Goal: Information Seeking & Learning: Learn about a topic

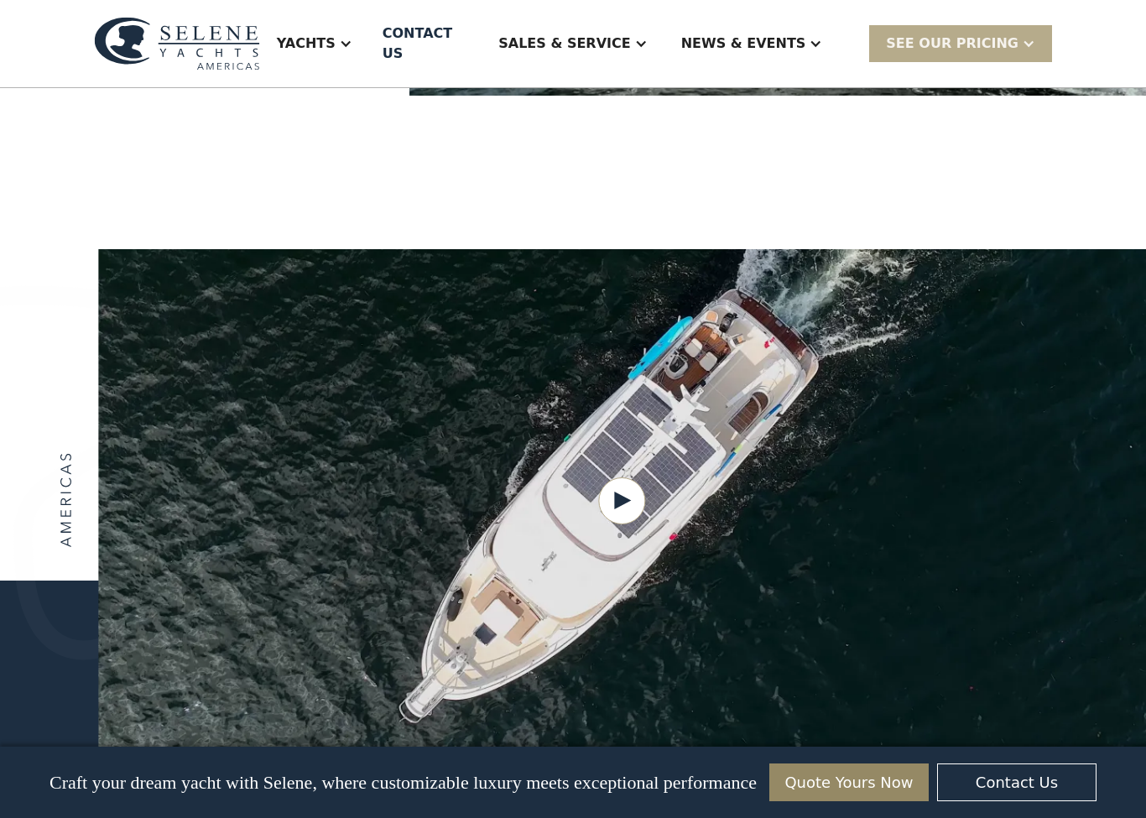
scroll to position [1943, 0]
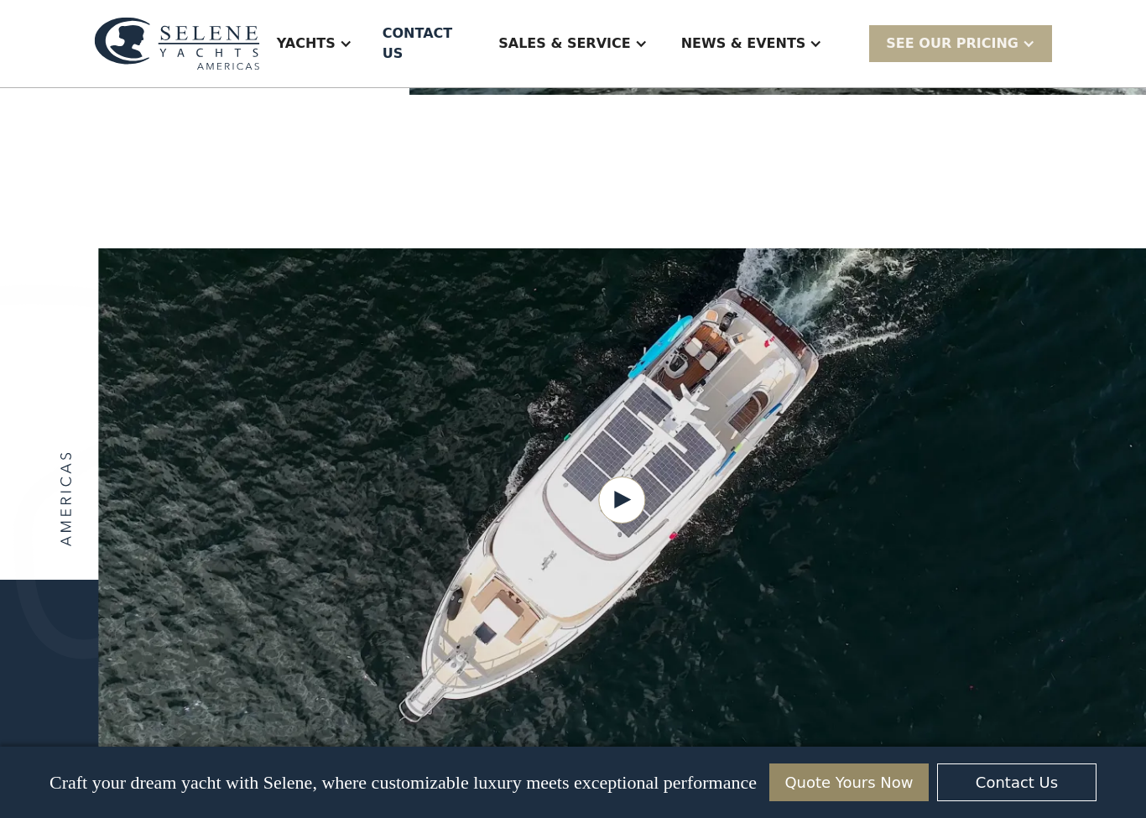
click at [336, 38] on div "Yachts" at bounding box center [306, 44] width 59 height 20
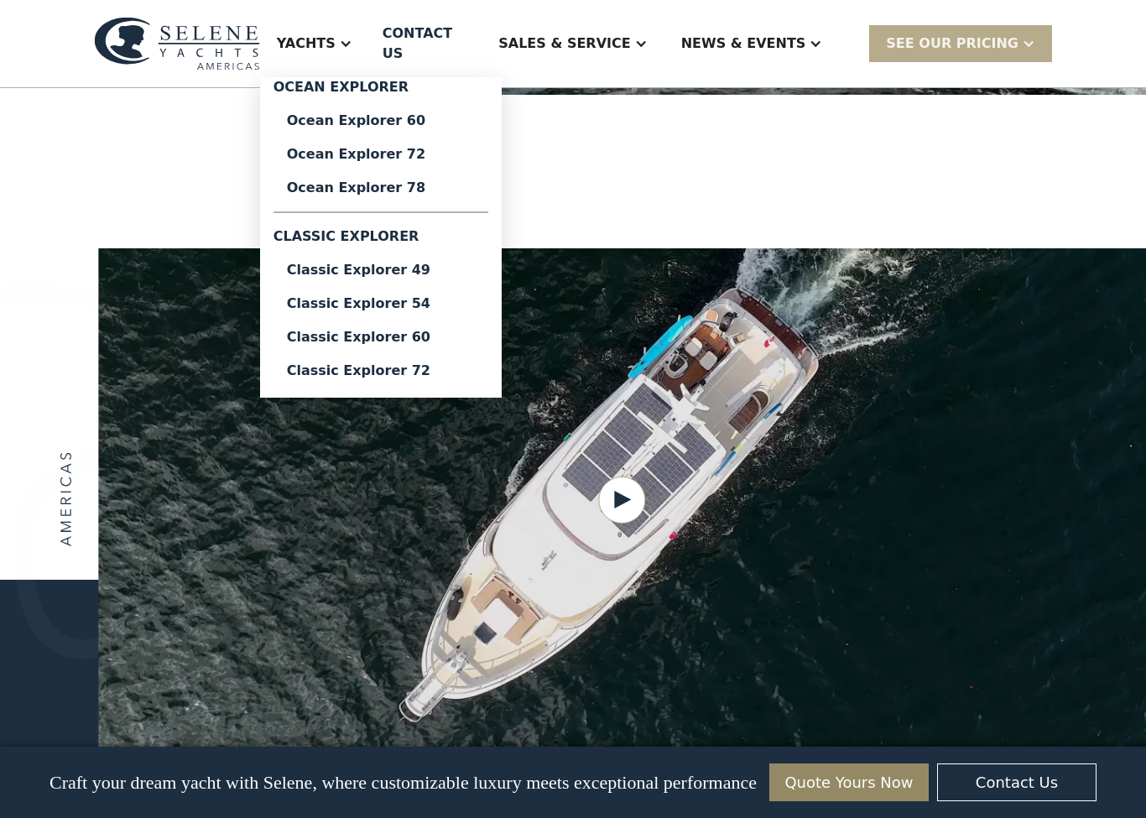
click at [444, 297] on div "Classic Explorer 54" at bounding box center [381, 303] width 188 height 13
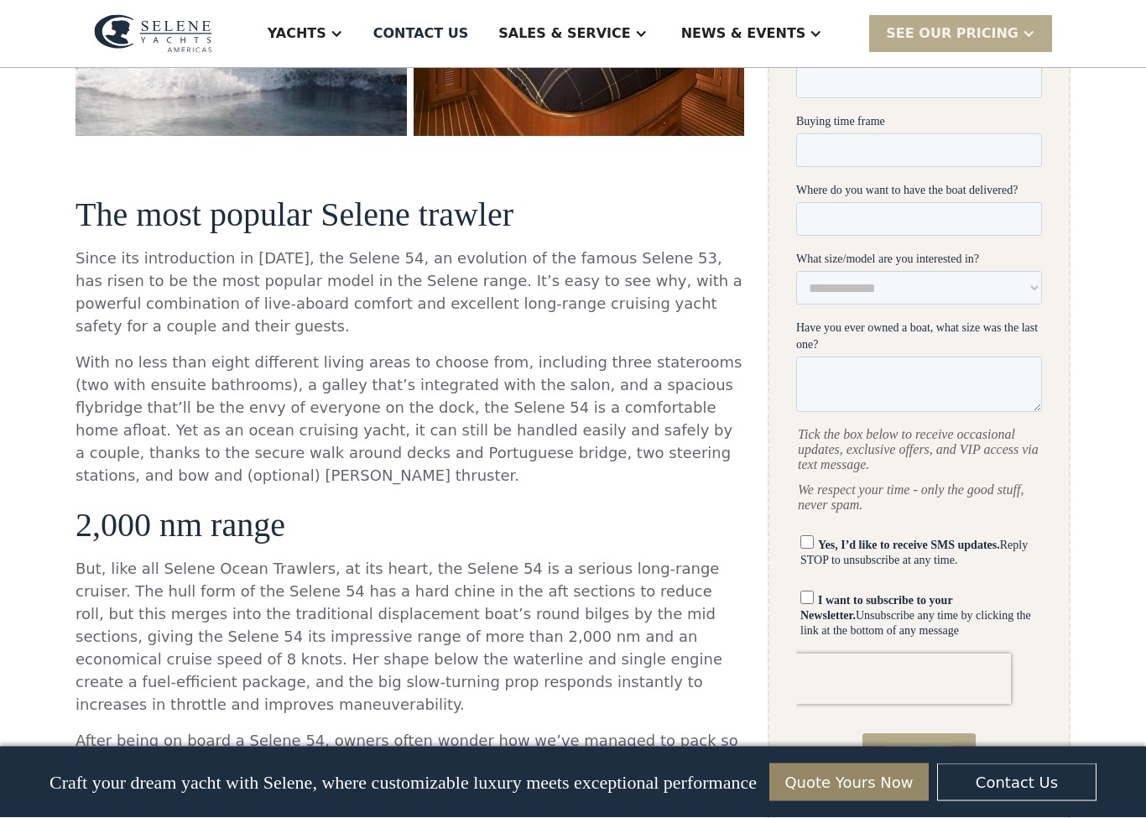
scroll to position [738, 0]
click at [501, 683] on p "But, like all Selene Ocean Trawlers, at its heart, the Selene 54 is a serious l…" at bounding box center [410, 636] width 669 height 159
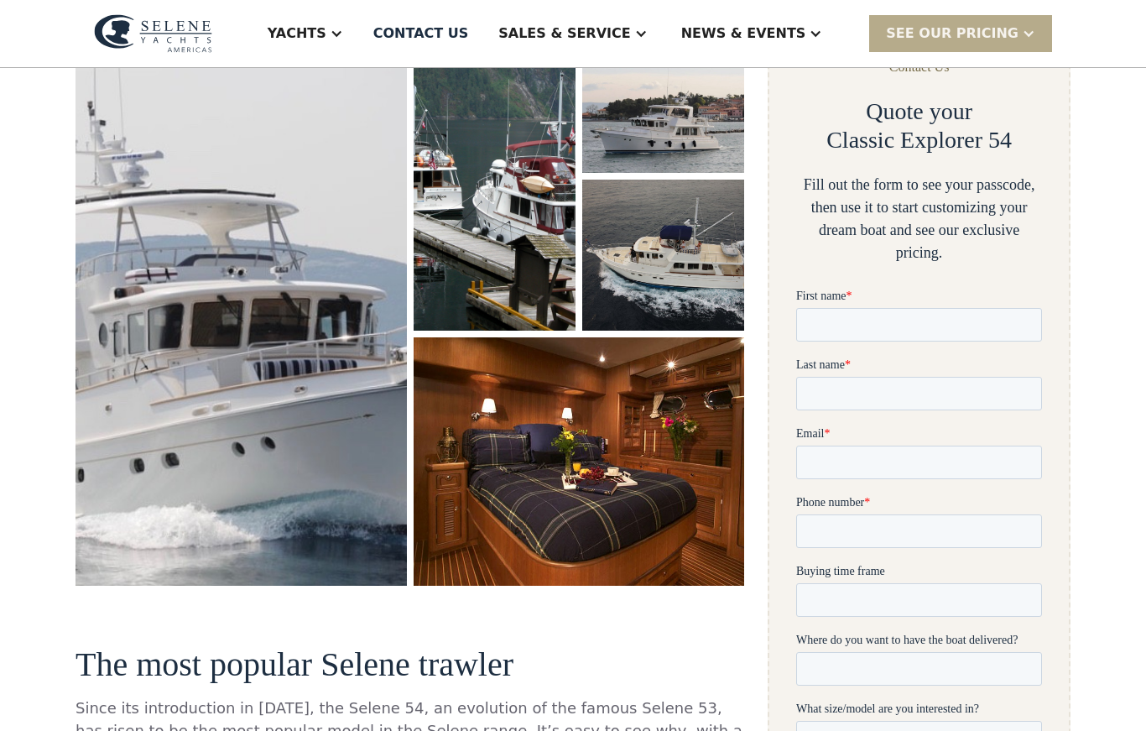
scroll to position [285, 0]
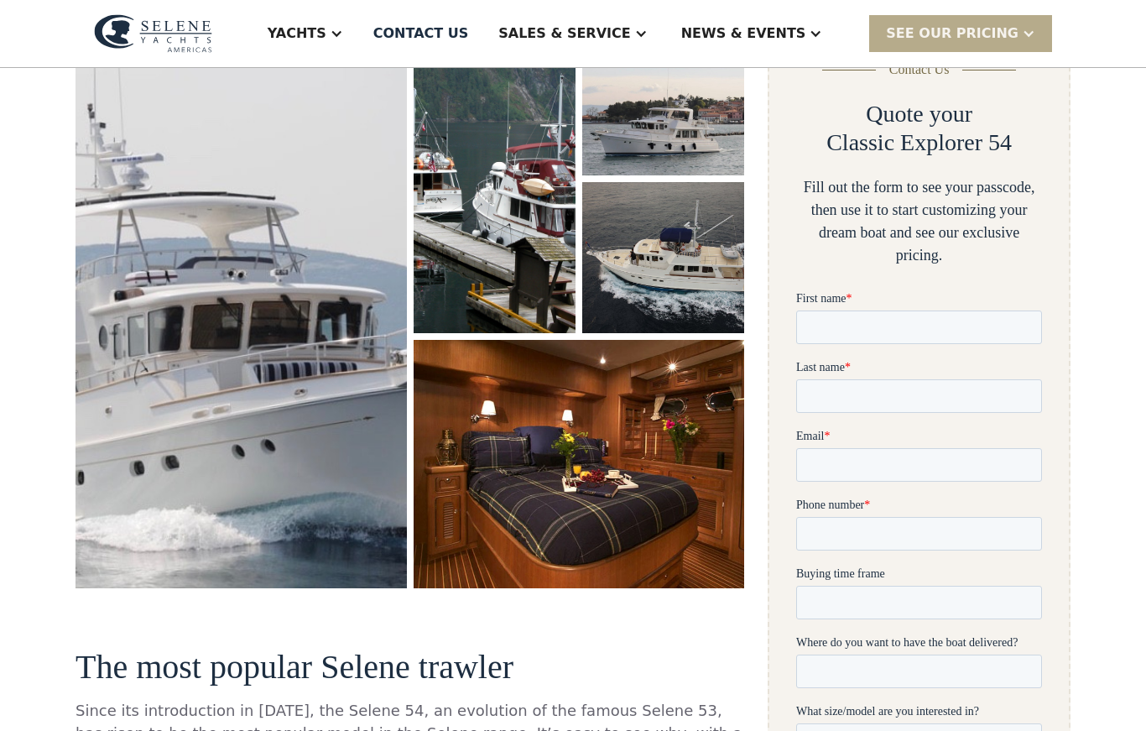
click at [632, 524] on img "open lightbox" at bounding box center [578, 464] width 333 height 250
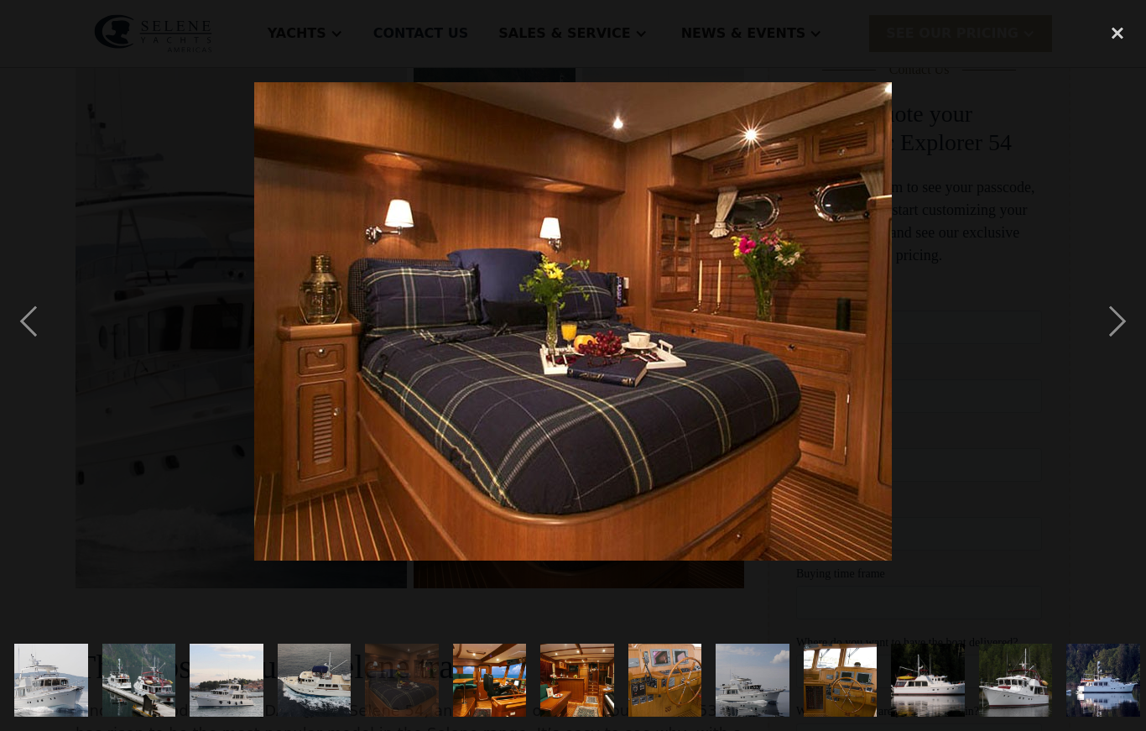
click at [1119, 371] on div "next image" at bounding box center [1117, 321] width 57 height 614
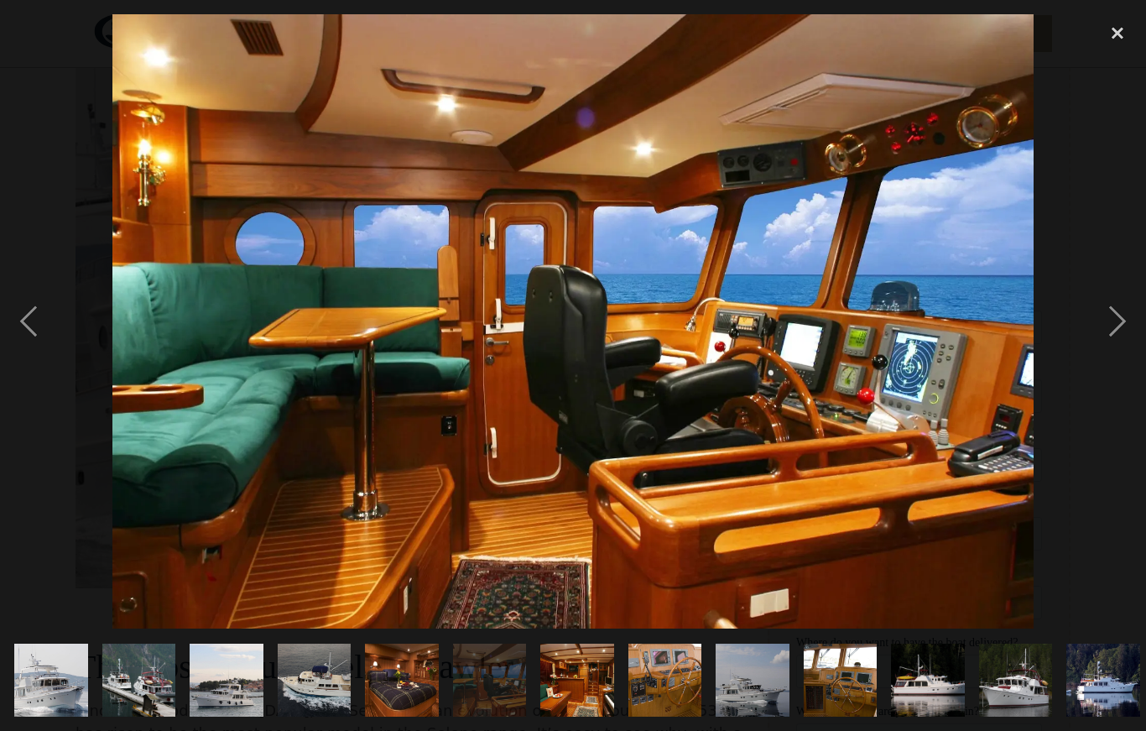
click at [1104, 391] on div "next image" at bounding box center [1117, 321] width 57 height 614
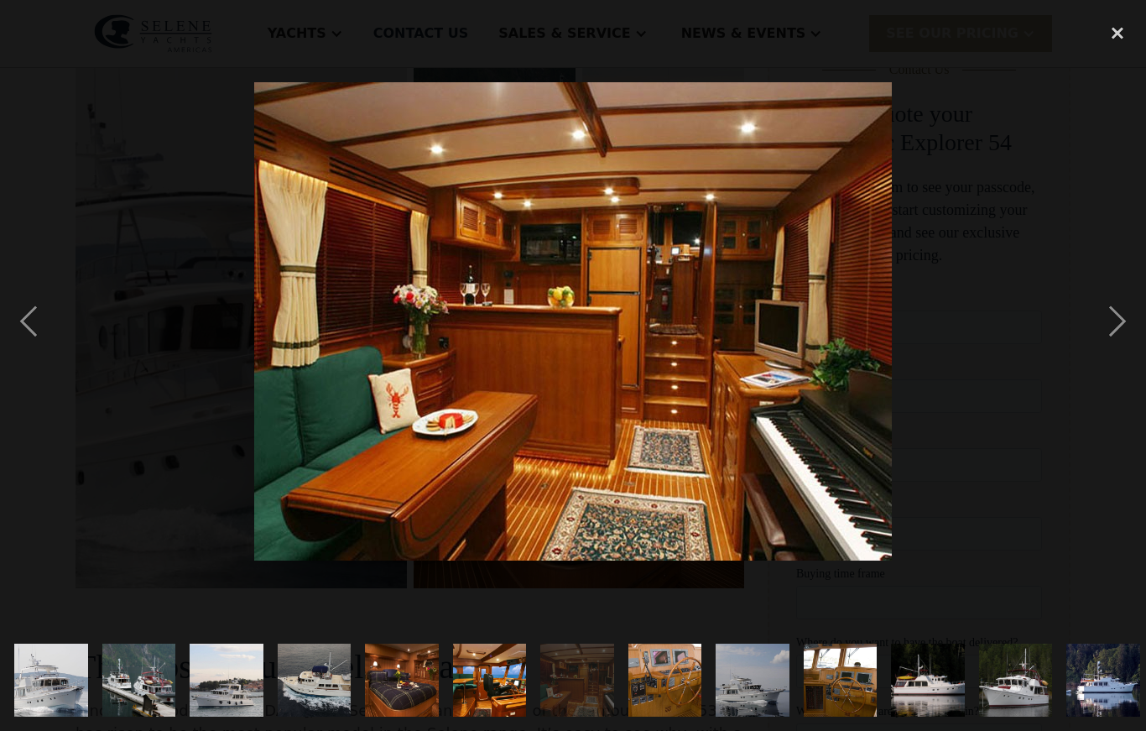
click at [1102, 378] on div "next image" at bounding box center [1117, 321] width 57 height 614
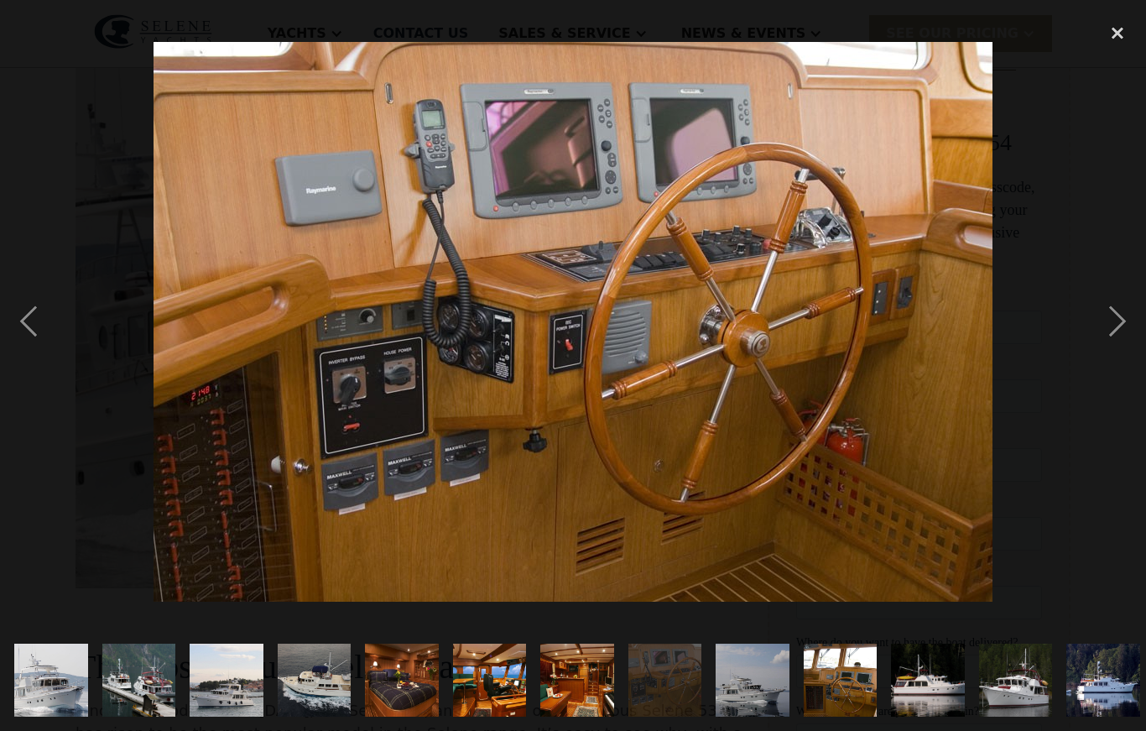
click at [1103, 376] on div "next image" at bounding box center [1117, 321] width 57 height 614
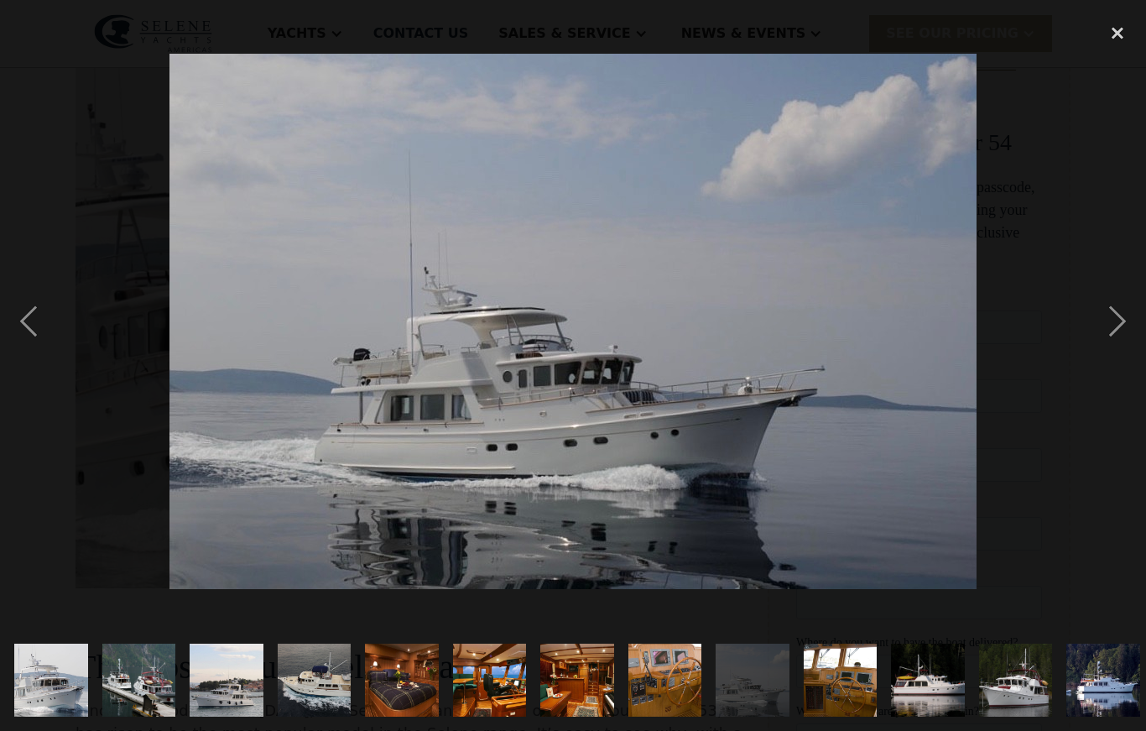
click at [1103, 375] on div "next image" at bounding box center [1117, 321] width 57 height 614
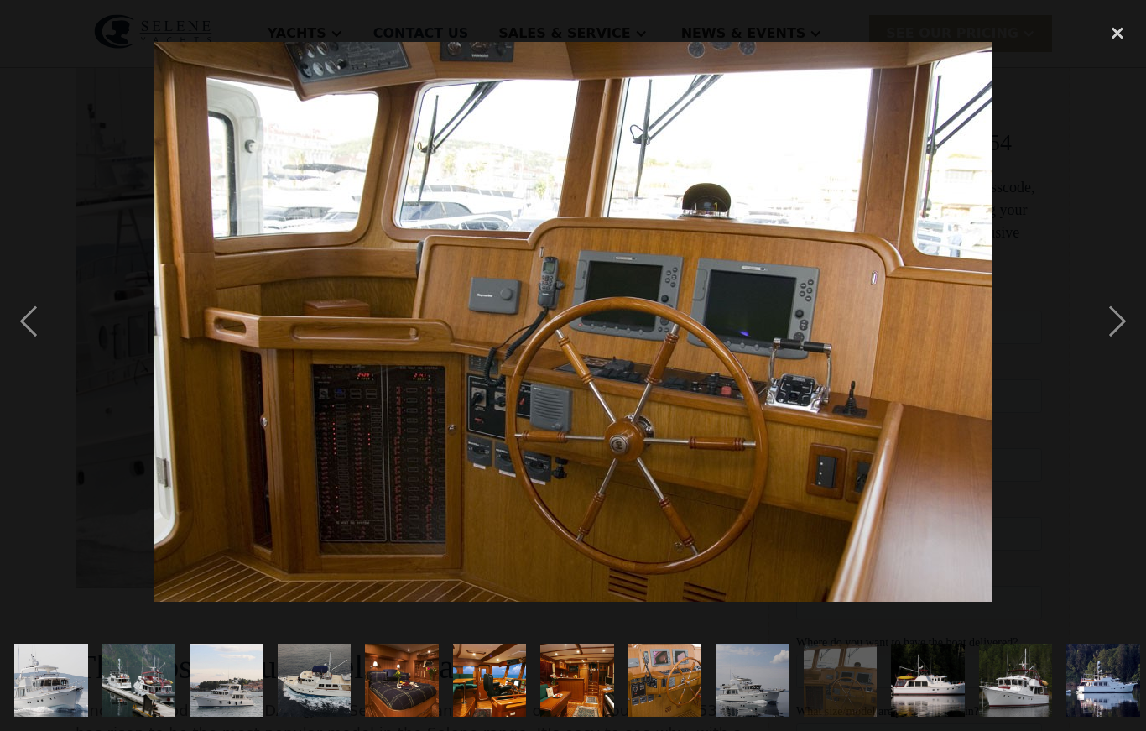
click at [1104, 374] on div "next image" at bounding box center [1117, 321] width 57 height 614
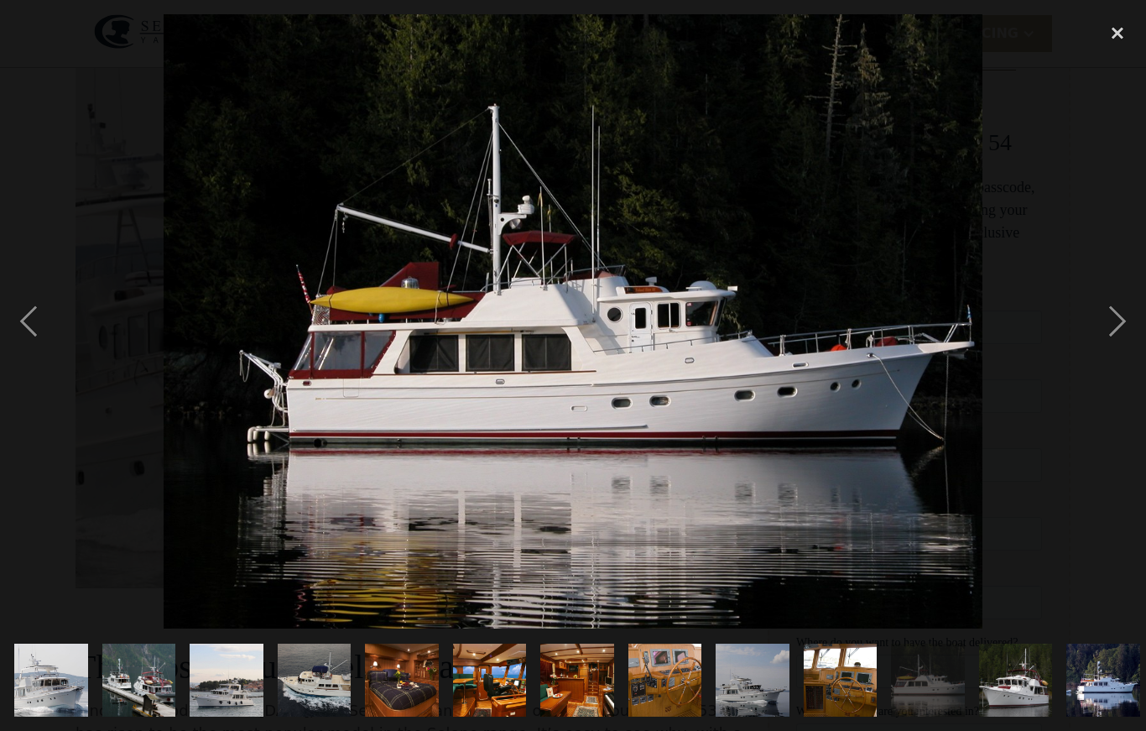
click at [1104, 373] on div "next image" at bounding box center [1117, 321] width 57 height 614
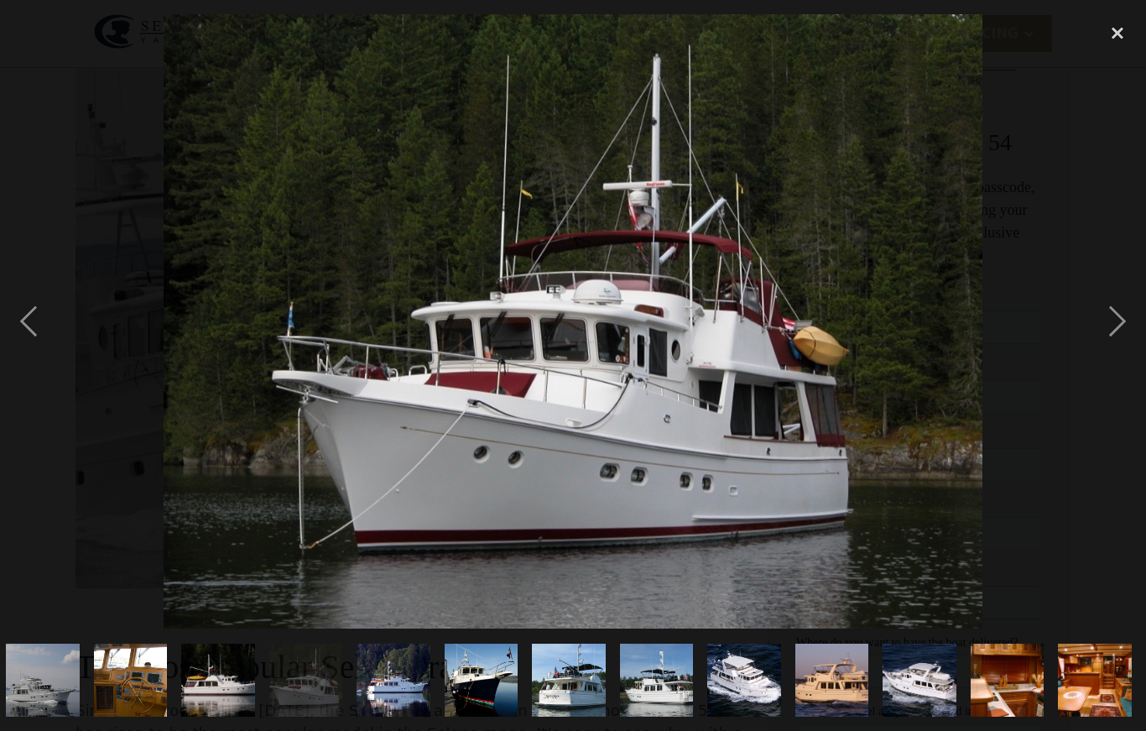
scroll to position [0, 985]
click at [1104, 374] on div "next image" at bounding box center [1117, 321] width 57 height 614
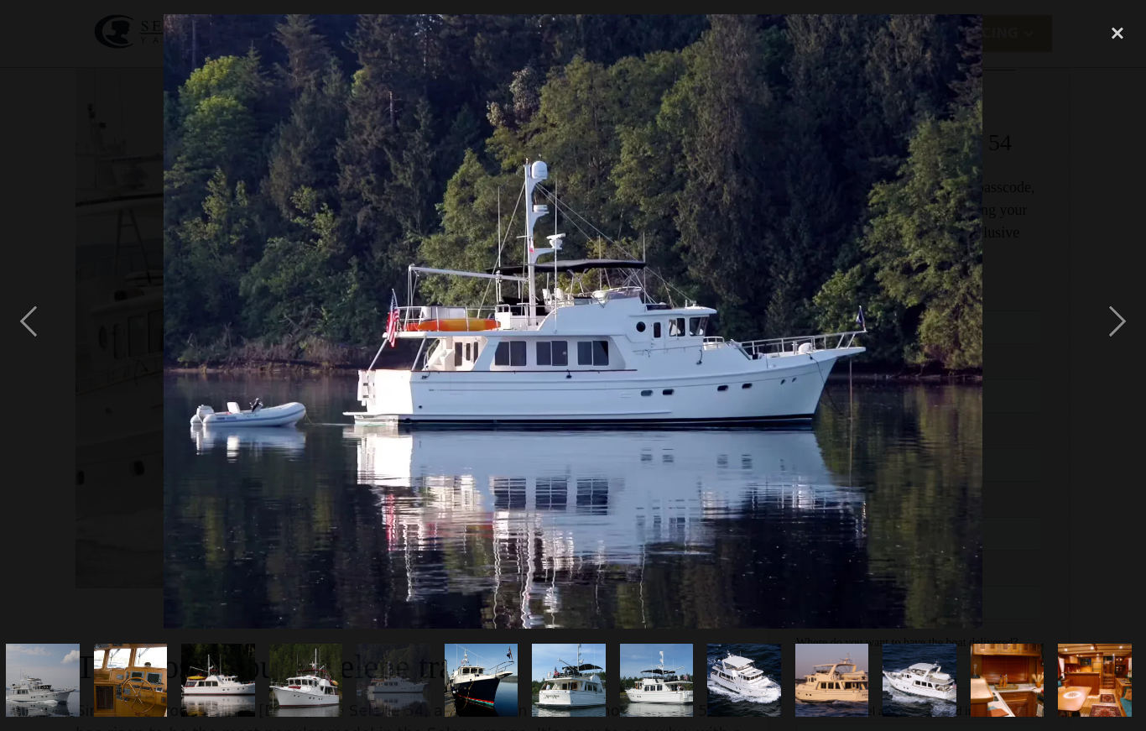
click at [1107, 372] on div "next image" at bounding box center [1117, 321] width 57 height 614
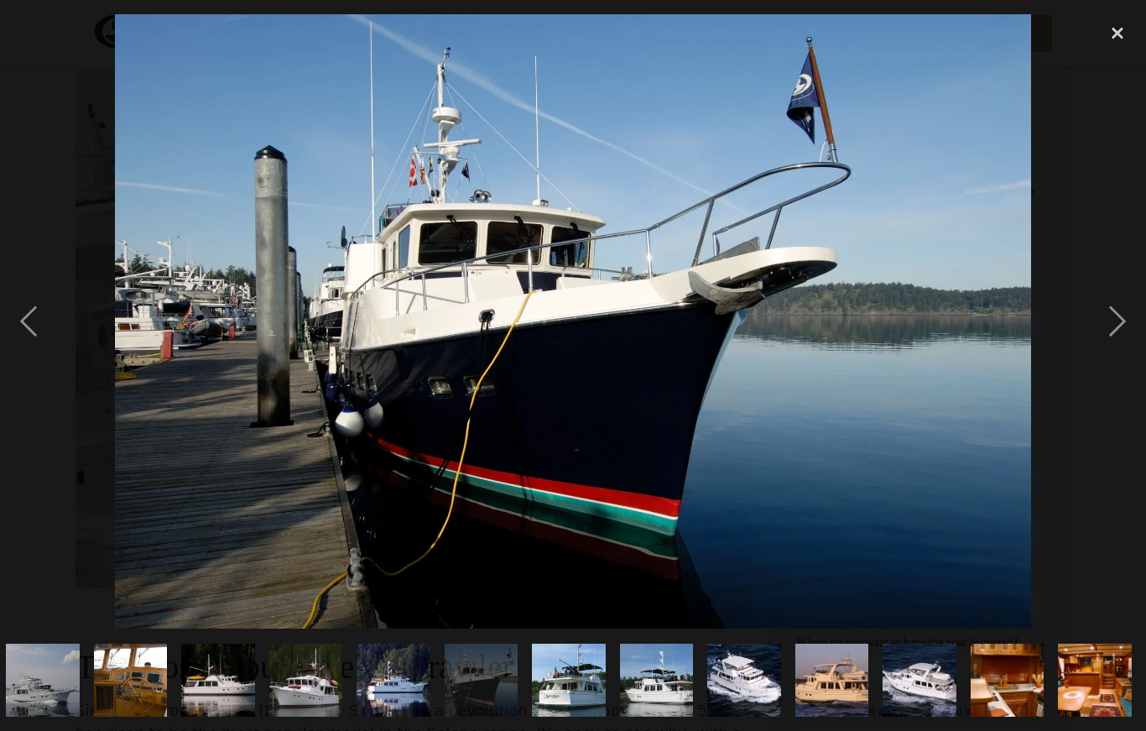
click at [1106, 372] on div "next image" at bounding box center [1117, 321] width 57 height 614
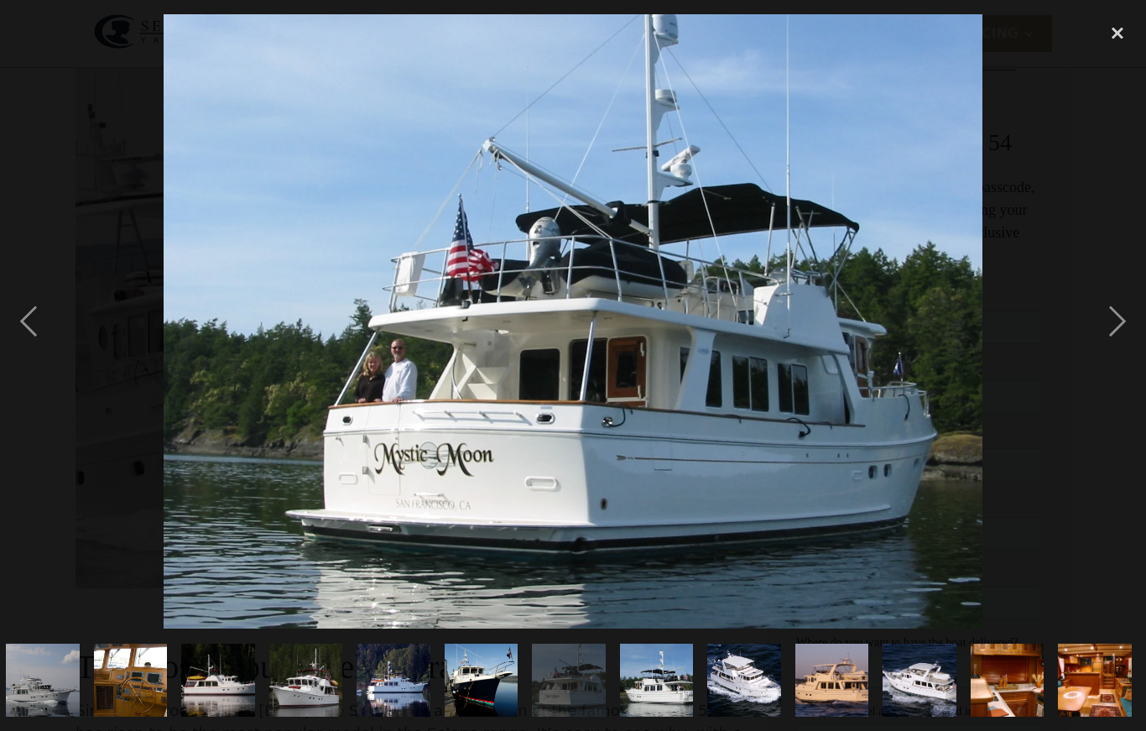
click at [1106, 371] on div "next image" at bounding box center [1117, 321] width 57 height 614
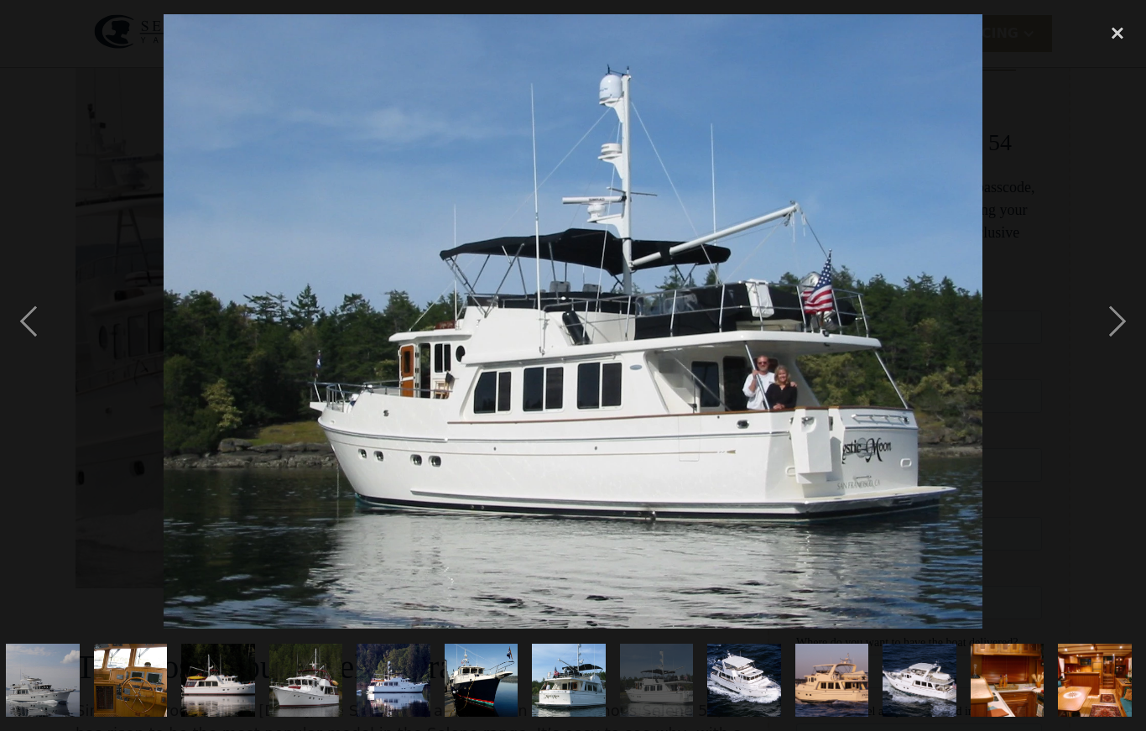
click at [1107, 370] on div "next image" at bounding box center [1117, 321] width 57 height 614
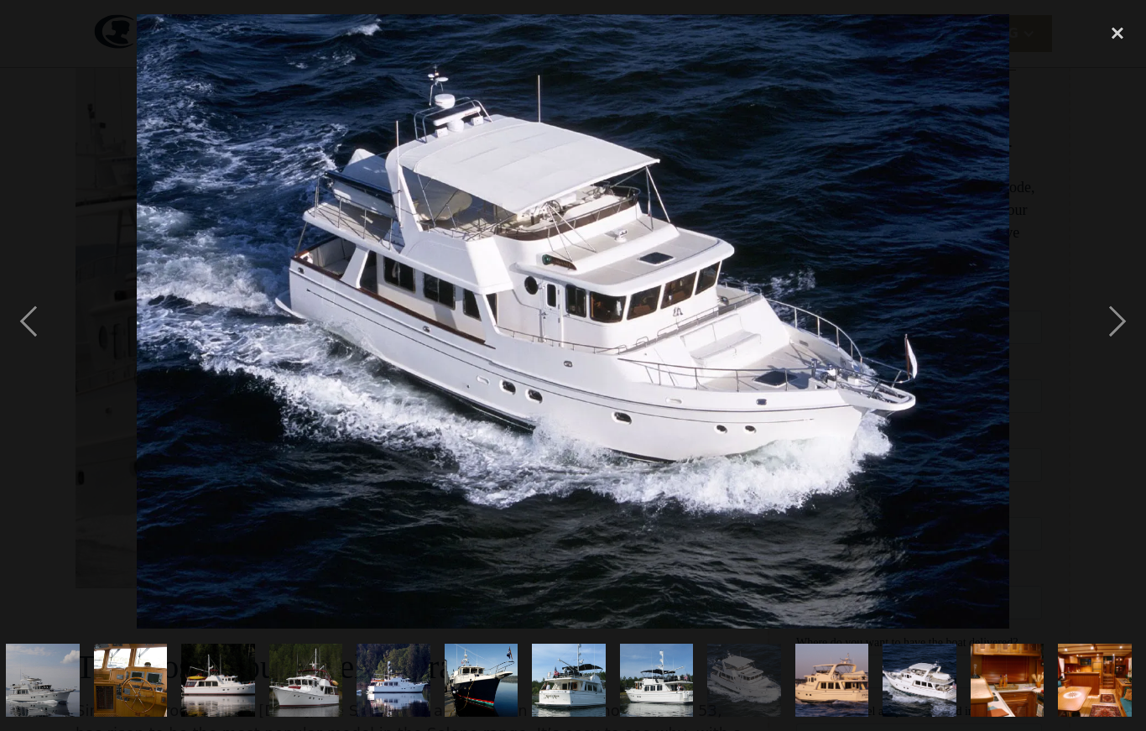
click at [1117, 40] on div "close lightbox" at bounding box center [1117, 32] width 57 height 37
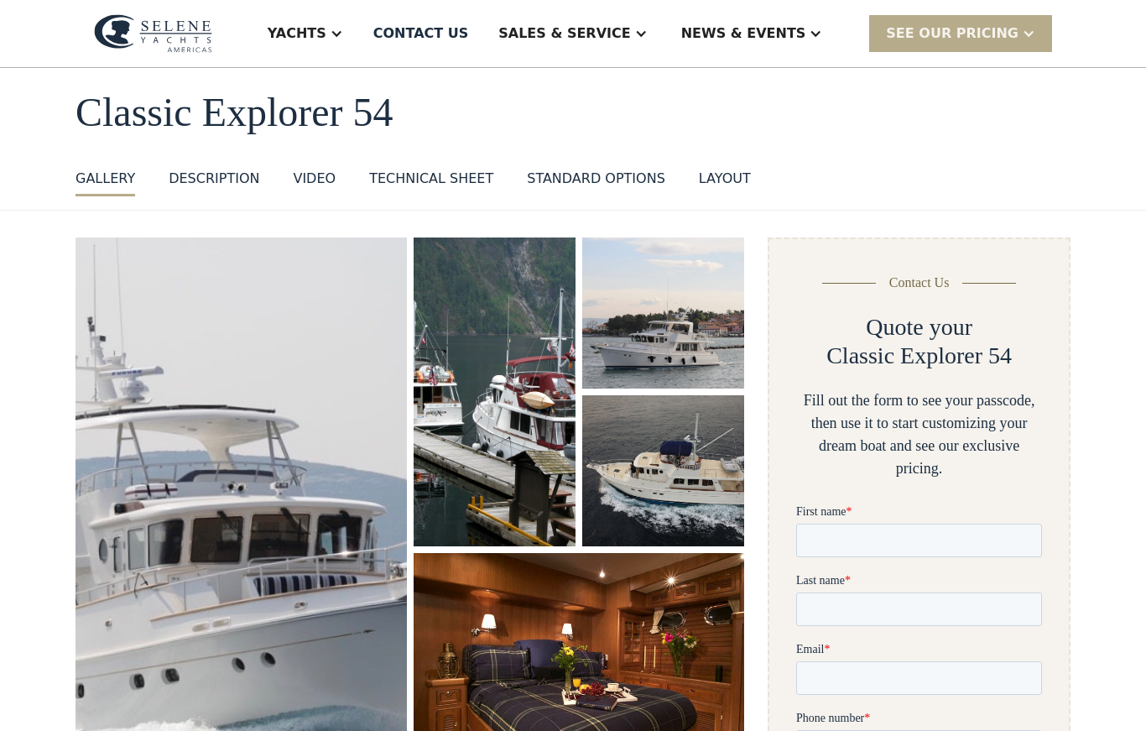
scroll to position [0, 0]
